Goal: Navigation & Orientation: Find specific page/section

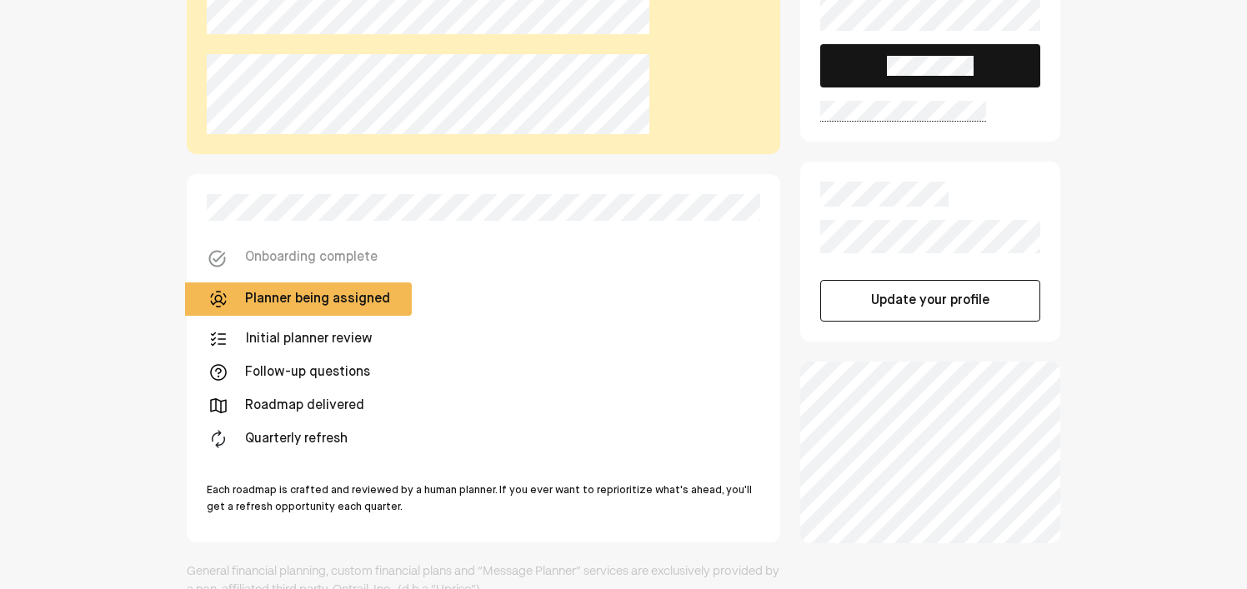
scroll to position [111, 0]
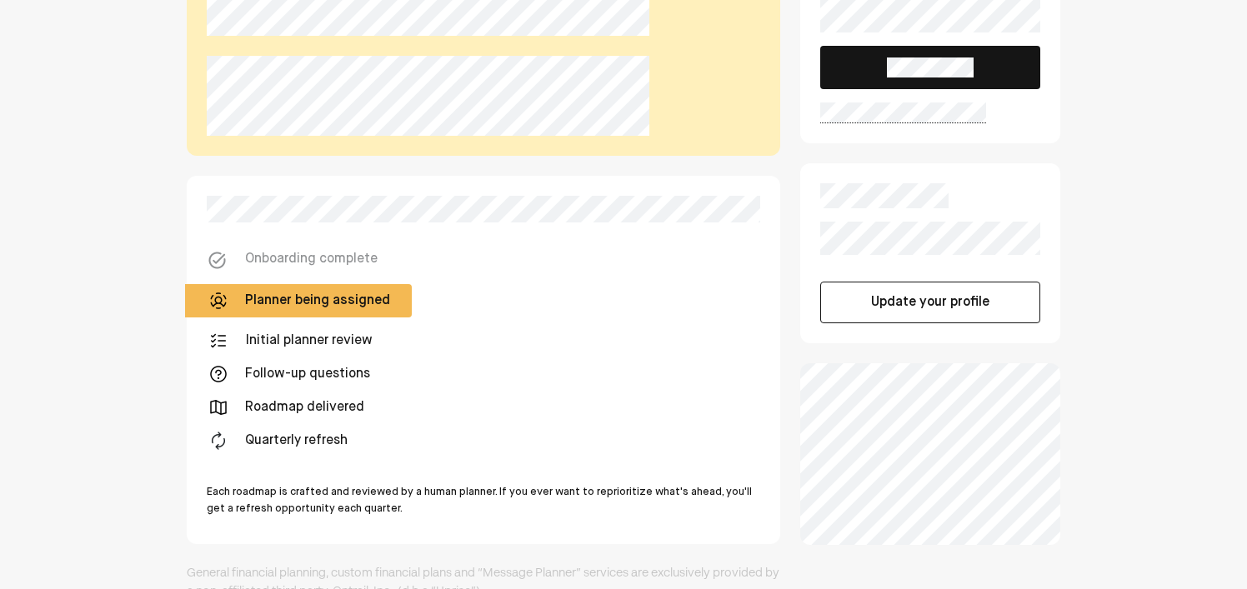
click at [305, 308] on div "Planner being assigned" at bounding box center [317, 301] width 145 height 20
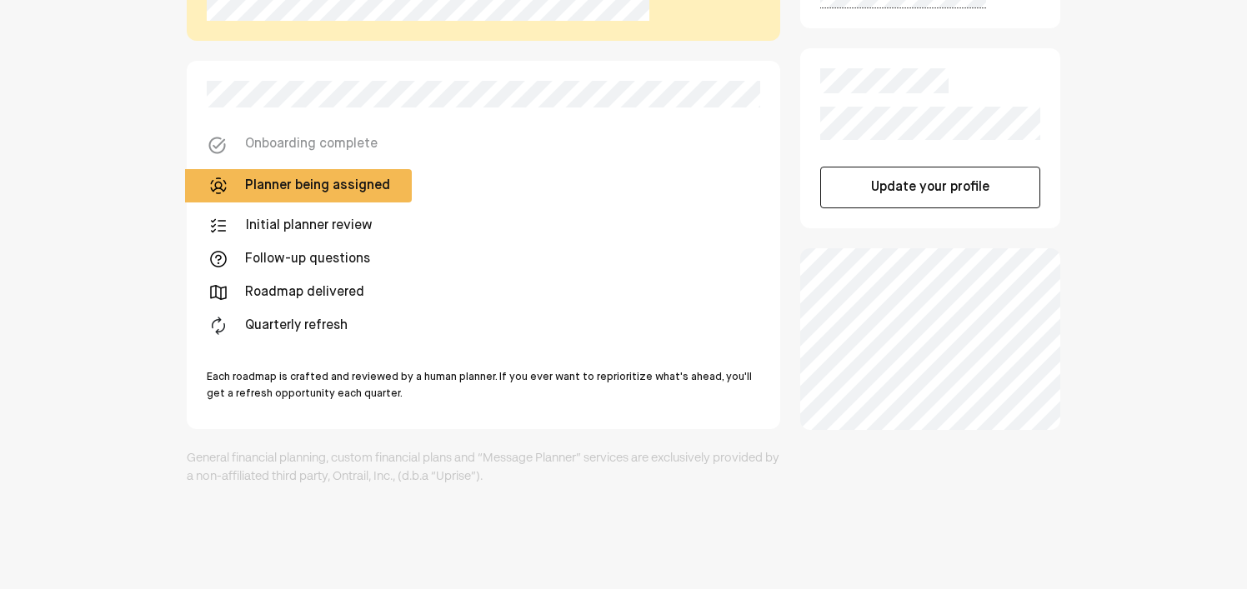
scroll to position [0, 0]
